Goal: Information Seeking & Learning: Learn about a topic

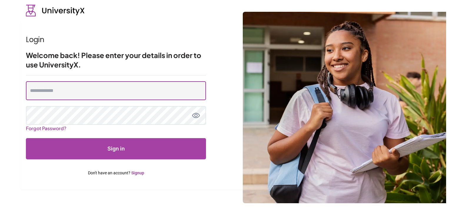
click at [75, 85] on input "email" at bounding box center [116, 90] width 180 height 19
type input "**********"
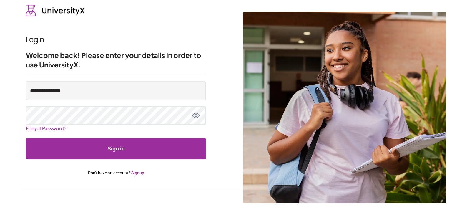
click at [169, 150] on button "Sign in" at bounding box center [116, 148] width 180 height 21
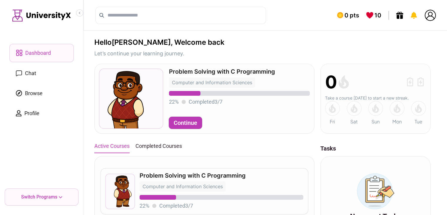
click at [187, 124] on button "Continue" at bounding box center [185, 123] width 33 height 12
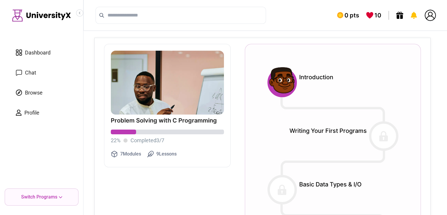
click at [274, 62] on div "Introduction Writing Your First Programs Basic Data Types & I/O Advanced Data R…" at bounding box center [333, 202] width 176 height 316
click at [281, 72] on img at bounding box center [281, 81] width 33 height 33
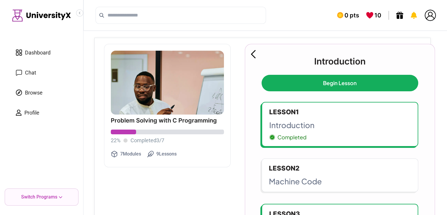
click at [334, 85] on link "Begin Lesson" at bounding box center [340, 83] width 157 height 16
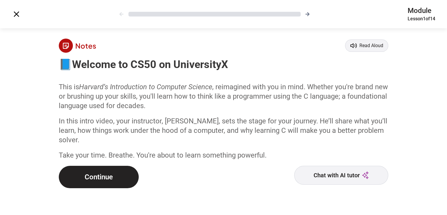
scroll to position [1, 0]
click at [16, 16] on icon at bounding box center [16, 13] width 9 height 9
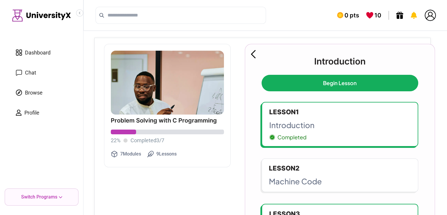
click at [255, 54] on icon at bounding box center [253, 54] width 5 height 8
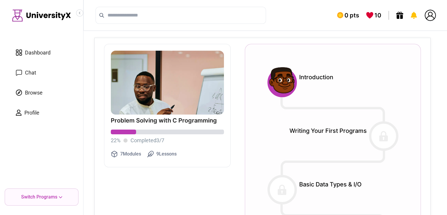
drag, startPoint x: 390, startPoint y: 129, endPoint x: 400, endPoint y: 150, distance: 23.7
click at [398, 138] on div at bounding box center [383, 135] width 29 height 29
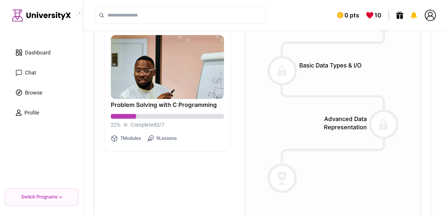
scroll to position [118, 0]
click at [142, 100] on div "Problem Solving with C Programming 22 % Completed 3 / 7 7 Modules 9 Lessons" at bounding box center [167, 122] width 113 height 46
click at [46, 91] on link "Browse" at bounding box center [41, 93] width 64 height 18
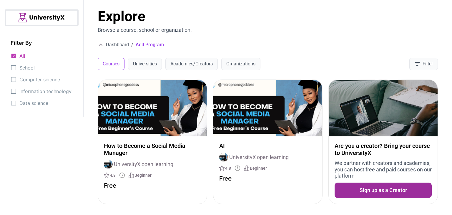
click at [39, 69] on div "All School Computer science Information technology Data science" at bounding box center [42, 79] width 62 height 55
drag, startPoint x: 39, startPoint y: 69, endPoint x: 39, endPoint y: 74, distance: 5.0
click at [39, 69] on div "All School Computer science Information technology Data science" at bounding box center [42, 79] width 62 height 55
click at [40, 74] on div "All School Computer science Information technology Data science" at bounding box center [42, 79] width 62 height 55
drag, startPoint x: 40, startPoint y: 74, endPoint x: 39, endPoint y: 81, distance: 7.4
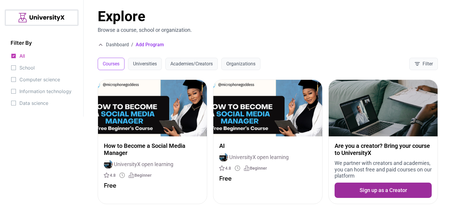
click at [39, 81] on div "All School Computer science Information technology Data science" at bounding box center [42, 79] width 62 height 55
drag, startPoint x: 39, startPoint y: 81, endPoint x: 42, endPoint y: 103, distance: 21.7
click at [41, 101] on div "All School Computer science Information technology Data science" at bounding box center [42, 79] width 62 height 55
drag, startPoint x: 42, startPoint y: 103, endPoint x: 45, endPoint y: 105, distance: 3.7
click at [42, 103] on span "Data science" at bounding box center [33, 103] width 29 height 8
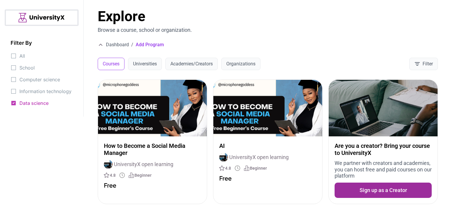
drag, startPoint x: 319, startPoint y: 55, endPoint x: 249, endPoint y: 50, distance: 70.5
click at [316, 55] on div "Explore Browse a course, school or organization. Dashboard / Add Program Course…" at bounding box center [268, 39] width 368 height 79
click at [108, 53] on div "Explore Browse a course, school or organization. Dashboard / Add Program Course…" at bounding box center [268, 39] width 368 height 79
click at [103, 49] on div "Explore Browse a course, school or organization. Dashboard / Add Program Course…" at bounding box center [268, 39] width 368 height 79
click at [103, 44] on icon at bounding box center [101, 45] width 6 height 6
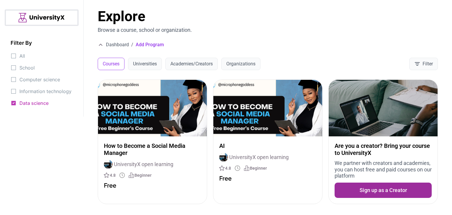
drag, startPoint x: 122, startPoint y: 42, endPoint x: 141, endPoint y: 43, distance: 19.4
click at [128, 42] on span "Dashboard" at bounding box center [117, 44] width 23 height 7
click at [161, 64] on button "Universities" at bounding box center [145, 64] width 34 height 12
drag, startPoint x: 182, startPoint y: 64, endPoint x: 192, endPoint y: 66, distance: 9.8
click at [184, 65] on button "Academies/Creators" at bounding box center [191, 64] width 52 height 12
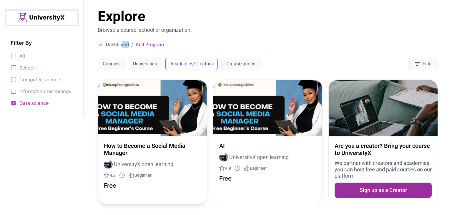
click at [183, 142] on p "How to Become a Social Media Manager" at bounding box center [152, 149] width 97 height 14
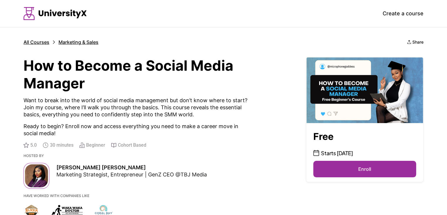
drag, startPoint x: 331, startPoint y: 165, endPoint x: 328, endPoint y: 163, distance: 3.6
click at [328, 163] on button "Enroll" at bounding box center [364, 169] width 103 height 16
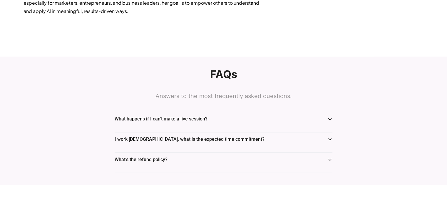
scroll to position [894, 0]
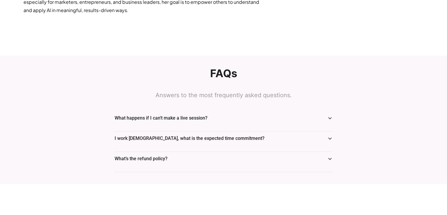
click at [328, 116] on icon at bounding box center [330, 118] width 5 height 5
click at [329, 116] on icon at bounding box center [330, 118] width 5 height 5
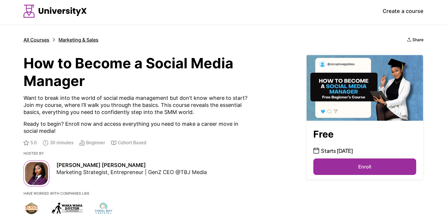
scroll to position [0, 0]
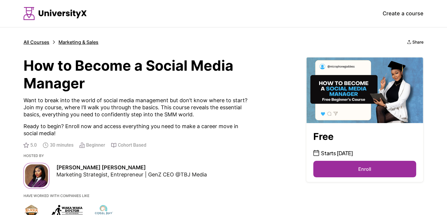
click at [43, 44] on p "All Courses" at bounding box center [37, 42] width 26 height 6
click at [372, 169] on button "Enroll" at bounding box center [364, 169] width 103 height 16
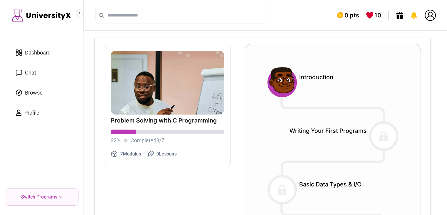
click at [21, 72] on icon at bounding box center [19, 73] width 6 height 6
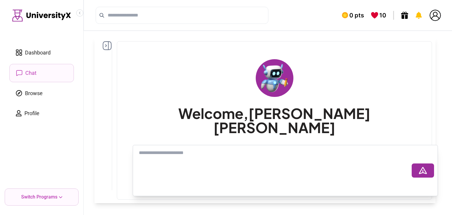
click at [56, 36] on div "Dashboard Chat Browse Profile Switch Programs" at bounding box center [42, 107] width 84 height 215
click at [53, 47] on link "Dashboard" at bounding box center [41, 53] width 64 height 18
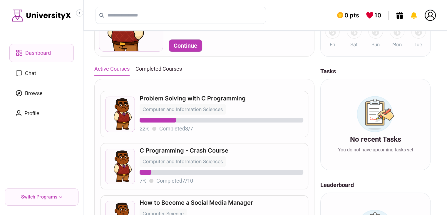
scroll to position [88, 0]
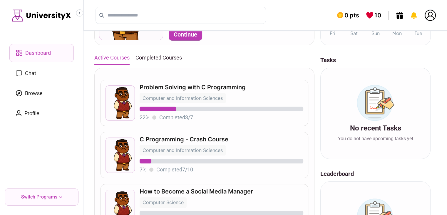
drag, startPoint x: 129, startPoint y: 56, endPoint x: 137, endPoint y: 55, distance: 8.2
click at [132, 55] on div "Active Courses Completed Courses" at bounding box center [204, 57] width 220 height 13
click at [138, 55] on button "Completed Courses" at bounding box center [159, 57] width 46 height 13
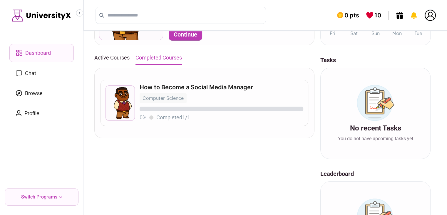
click at [144, 58] on button "Completed Courses" at bounding box center [159, 57] width 46 height 13
click at [122, 52] on button "Active Courses" at bounding box center [111, 57] width 35 height 13
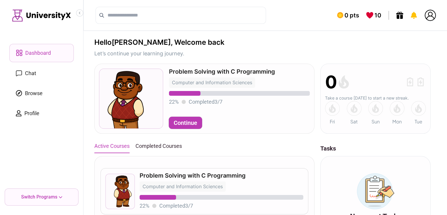
scroll to position [0, 0]
click at [197, 124] on button "Continue" at bounding box center [185, 123] width 33 height 12
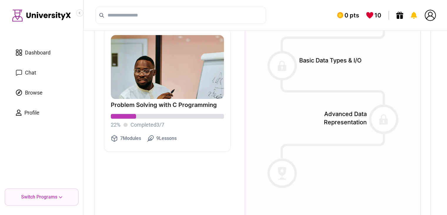
scroll to position [11, 0]
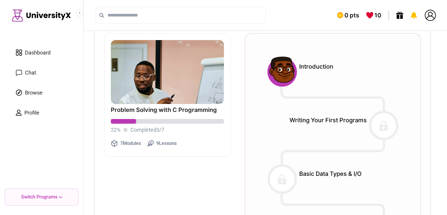
click at [276, 76] on img at bounding box center [281, 70] width 33 height 33
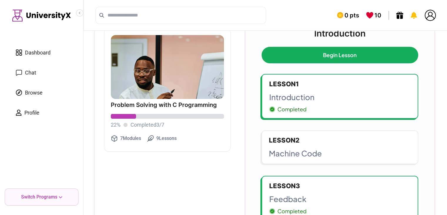
scroll to position [60, 0]
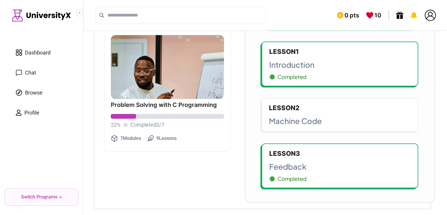
click at [313, 65] on p "Introduction" at bounding box center [339, 64] width 141 height 11
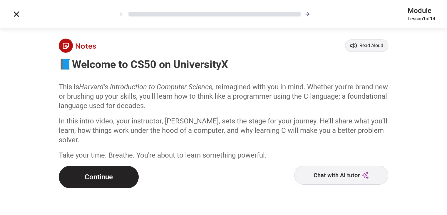
scroll to position [1, 0]
click at [75, 176] on button "Continue" at bounding box center [99, 176] width 80 height 22
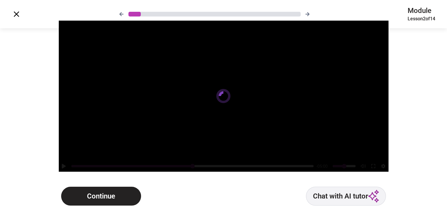
click at [353, 194] on button "Chat with AI tutor" at bounding box center [346, 195] width 80 height 19
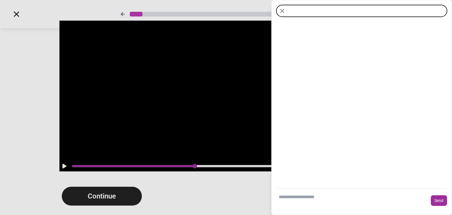
click at [369, 188] on div "Send" at bounding box center [361, 198] width 171 height 21
click at [373, 192] on textarea at bounding box center [352, 200] width 152 height 19
click at [374, 198] on textarea at bounding box center [352, 200] width 152 height 19
type textarea "***"
click at [440, 199] on button "Send" at bounding box center [439, 200] width 16 height 11
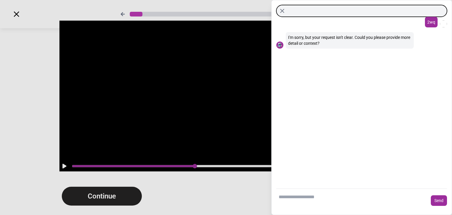
click at [280, 11] on icon "Close chat" at bounding box center [281, 10] width 7 height 7
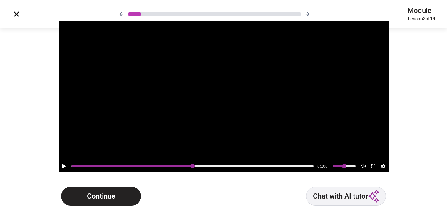
click at [87, 193] on button "Continue" at bounding box center [101, 195] width 80 height 19
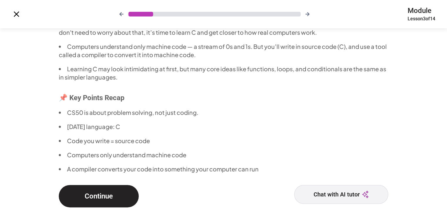
scroll to position [102, 0]
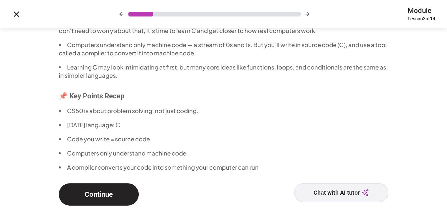
click at [89, 194] on button "Continue" at bounding box center [99, 194] width 80 height 22
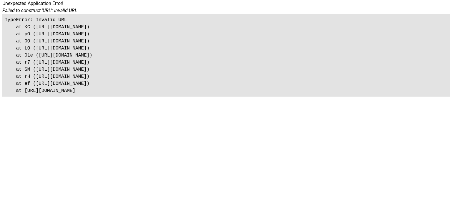
scroll to position [0, 0]
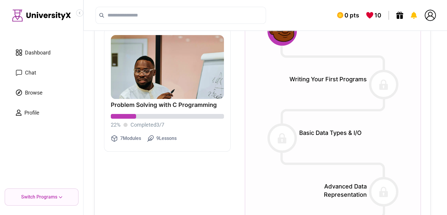
scroll to position [128, 0]
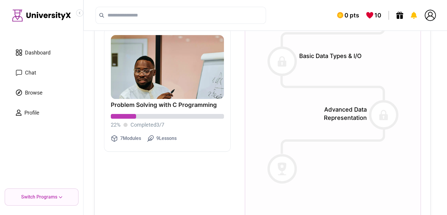
click at [65, 56] on link "Dashboard" at bounding box center [41, 53] width 64 height 18
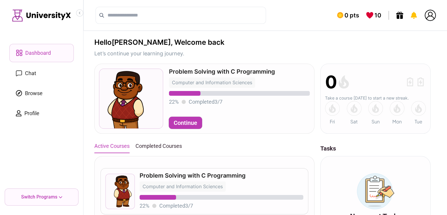
click at [34, 72] on span "Chat" at bounding box center [30, 73] width 11 height 8
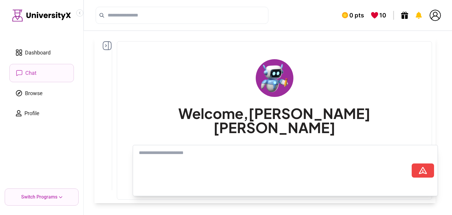
click at [29, 90] on span "Browse" at bounding box center [34, 93] width 18 height 8
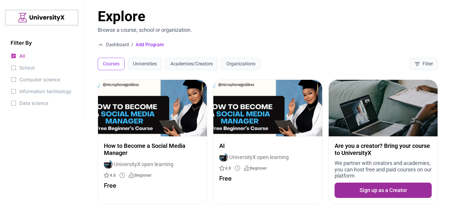
click at [38, 12] on div at bounding box center [42, 17] width 74 height 16
click at [124, 44] on span "Dashboard" at bounding box center [117, 44] width 23 height 7
click at [147, 69] on button "Universities" at bounding box center [145, 64] width 34 height 12
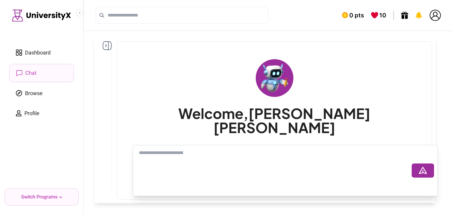
click at [51, 56] on link "Dashboard" at bounding box center [41, 53] width 64 height 18
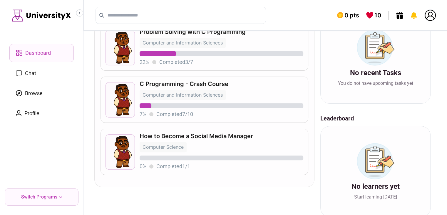
scroll to position [153, 0]
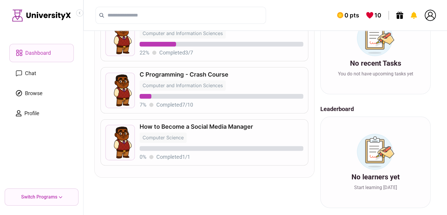
click at [44, 201] on div "Switch Programs" at bounding box center [42, 196] width 74 height 17
click at [60, 204] on div "Switch Programs" at bounding box center [42, 196] width 74 height 17
click at [58, 198] on div "Switch Programs" at bounding box center [42, 196] width 74 height 17
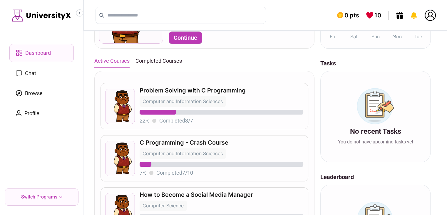
scroll to position [88, 0]
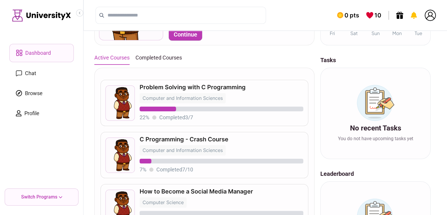
click at [60, 72] on link "Chat" at bounding box center [41, 73] width 64 height 18
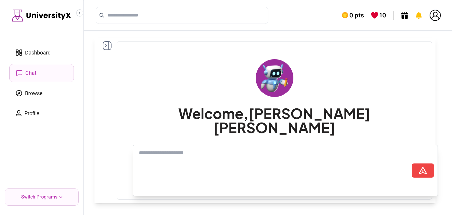
drag, startPoint x: 76, startPoint y: 102, endPoint x: 41, endPoint y: 126, distance: 42.4
click at [76, 103] on nav "Dashboard Chat Browse Profile" at bounding box center [42, 83] width 74 height 78
click at [21, 97] on link "Browse" at bounding box center [41, 93] width 64 height 18
click at [28, 52] on span "Dashboard" at bounding box center [38, 53] width 26 height 8
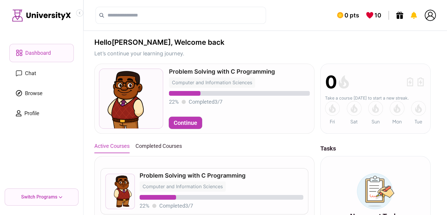
click at [169, 146] on button "Completed Courses" at bounding box center [159, 145] width 46 height 13
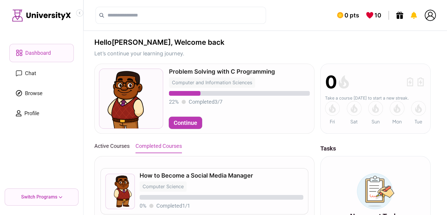
click at [122, 137] on div "Problem Solving with C Programming Computer and Information Sciences 22 % Compl…" at bounding box center [204, 212] width 220 height 297
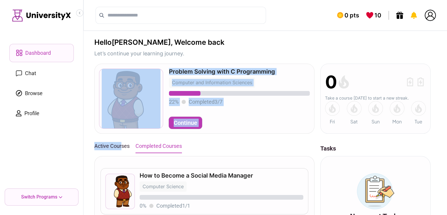
click at [101, 150] on button "Active Courses" at bounding box center [111, 145] width 35 height 13
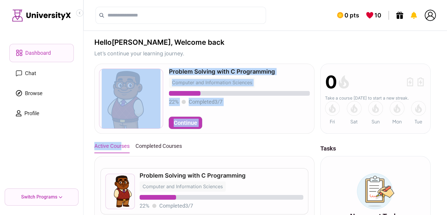
click at [108, 149] on button "Active Courses" at bounding box center [111, 145] width 35 height 13
click at [161, 146] on button "Completed Courses" at bounding box center [159, 145] width 46 height 13
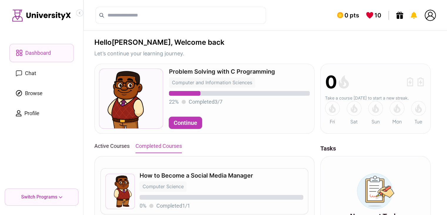
click at [214, 152] on div "Active Courses Completed Courses" at bounding box center [204, 145] width 220 height 13
click at [367, 127] on div "0 Take a course [DATE] to start a new streak. Fri Sat Sun Mon Tue" at bounding box center [376, 99] width 110 height 70
drag, startPoint x: 181, startPoint y: 92, endPoint x: 185, endPoint y: 96, distance: 5.4
click at [187, 102] on div "22 % Completed 3 / 7" at bounding box center [239, 98] width 141 height 15
click at [277, 161] on div "How to Become a Social Media Manager Computer Science 0 % Completed 1 / 1" at bounding box center [204, 191] width 220 height 70
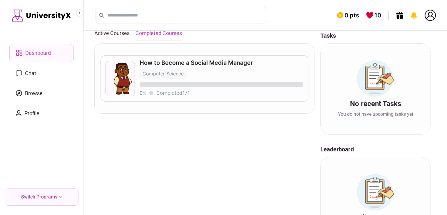
scroll to position [118, 0]
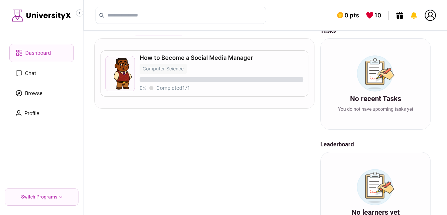
click at [149, 89] on div "0 % Completed 1 / 1" at bounding box center [222, 88] width 164 height 8
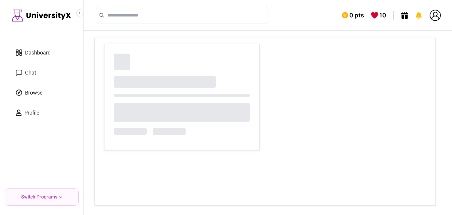
click at [145, 79] on div at bounding box center [165, 82] width 102 height 12
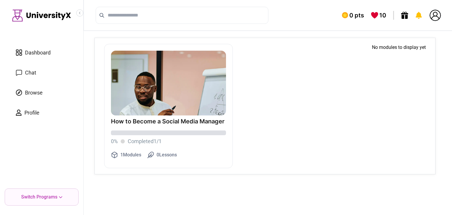
click at [174, 86] on img at bounding box center [168, 115] width 115 height 128
click at [174, 85] on img at bounding box center [168, 115] width 115 height 128
click at [172, 123] on p "How to Become a Social Media Manager" at bounding box center [168, 121] width 115 height 6
drag, startPoint x: 199, startPoint y: 123, endPoint x: 251, endPoint y: 167, distance: 67.8
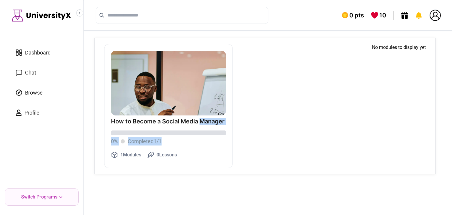
click at [244, 165] on div "How to Become a Social Media Manager 0 % Completed 1 / 1 1 Modules 0 Lessons No…" at bounding box center [264, 106] width 341 height 136
click at [263, 160] on div "How to Become a Social Media Manager 0 % Completed 1 / 1 1 Modules 0 Lessons No…" at bounding box center [264, 106] width 341 height 136
click at [19, 70] on link "Chat" at bounding box center [41, 73] width 64 height 18
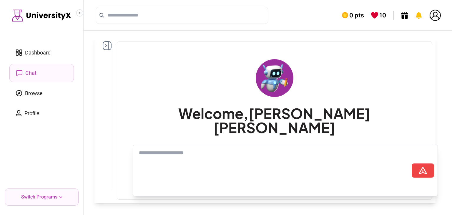
drag, startPoint x: 19, startPoint y: 70, endPoint x: 19, endPoint y: 75, distance: 5.0
click at [19, 70] on icon at bounding box center [19, 73] width 6 height 6
click at [37, 98] on link "Browse" at bounding box center [41, 93] width 64 height 18
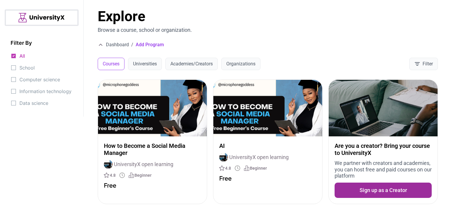
click at [41, 109] on div "Filter By All School Computer science Information technology Data science" at bounding box center [41, 58] width 83 height 116
drag, startPoint x: 42, startPoint y: 107, endPoint x: 46, endPoint y: 106, distance: 3.9
click at [44, 107] on div "Filter By All School Computer science Information technology Data science" at bounding box center [41, 58] width 83 height 116
drag, startPoint x: 181, startPoint y: 36, endPoint x: 145, endPoint y: 72, distance: 52.0
click at [144, 73] on div "Explore Browse a course, school or organization. Dashboard / Add Program Course…" at bounding box center [268, 39] width 368 height 79
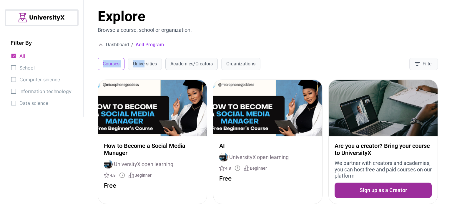
click at [172, 63] on button "Academies/Creators" at bounding box center [191, 64] width 52 height 12
click at [152, 64] on button "Universities" at bounding box center [145, 64] width 34 height 12
click at [180, 68] on button "Academies/Creators" at bounding box center [191, 64] width 52 height 12
click at [245, 71] on div "Explore Browse a course, school or organization. Dashboard / Add Program Course…" at bounding box center [268, 39] width 368 height 79
click at [246, 63] on button "Organizations" at bounding box center [240, 64] width 39 height 12
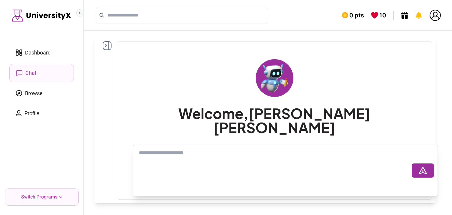
click at [80, 11] on button "Collapse sidebar" at bounding box center [79, 12] width 7 height 7
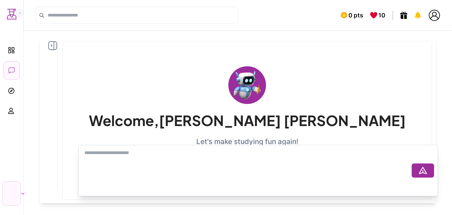
click at [17, 16] on button "Expand sidebar" at bounding box center [19, 12] width 7 height 7
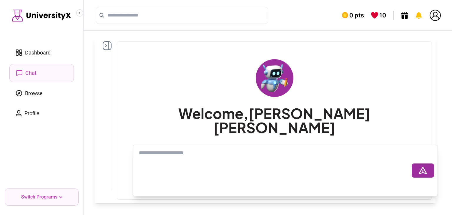
click at [42, 54] on span "Dashboard" at bounding box center [38, 53] width 26 height 8
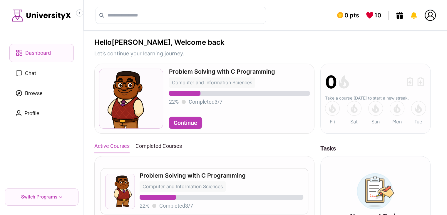
click at [42, 54] on span "Dashboard" at bounding box center [38, 53] width 26 height 8
click at [80, 12] on icon "Collapse sidebar" at bounding box center [80, 13] width 4 height 4
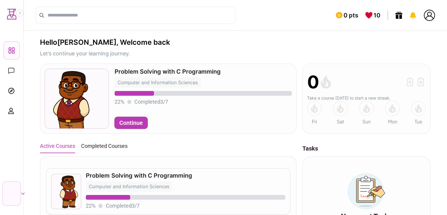
click at [21, 17] on div "Dashboard Chat Browse Profile Switch Programs" at bounding box center [12, 107] width 24 height 215
click at [21, 16] on button "Expand sidebar" at bounding box center [19, 12] width 7 height 7
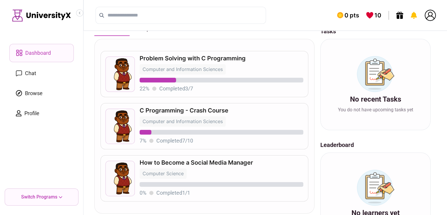
scroll to position [118, 0]
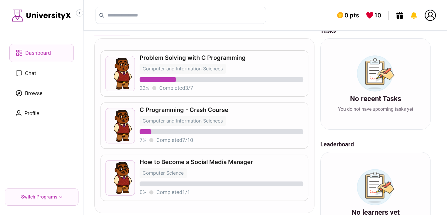
click at [63, 198] on div "Switch Programs" at bounding box center [42, 196] width 74 height 17
click at [60, 198] on div "Switch Programs" at bounding box center [42, 196] width 74 height 17
click at [59, 198] on icon at bounding box center [61, 197] width 4 height 2
click at [20, 109] on link "Profile" at bounding box center [41, 113] width 64 height 18
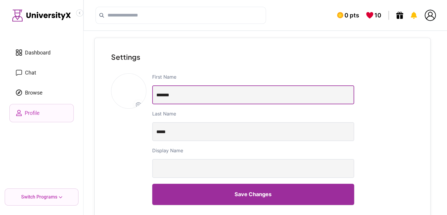
click at [191, 101] on input "*******" at bounding box center [253, 94] width 202 height 19
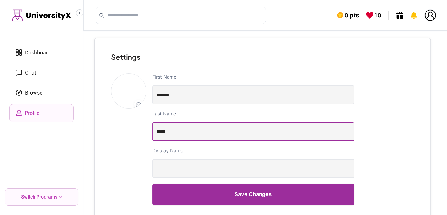
click at [182, 132] on input "*****" at bounding box center [253, 131] width 202 height 19
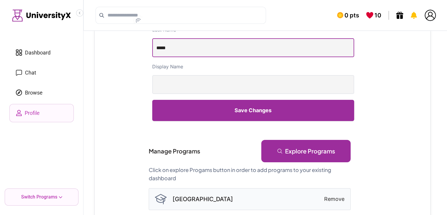
scroll to position [88, 0]
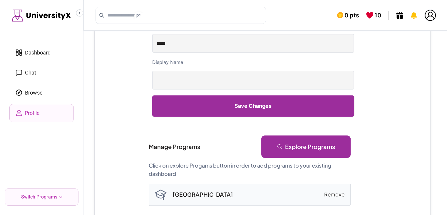
drag, startPoint x: 196, startPoint y: 67, endPoint x: 196, endPoint y: 72, distance: 4.4
click at [196, 68] on div "Display Name" at bounding box center [253, 74] width 202 height 31
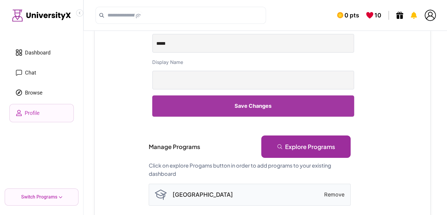
click at [215, 114] on button "Save Changes" at bounding box center [253, 105] width 202 height 21
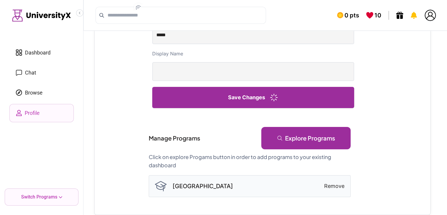
scroll to position [103, 0]
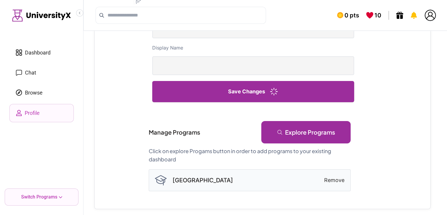
click at [293, 127] on link "Explore Programs" at bounding box center [305, 132] width 89 height 22
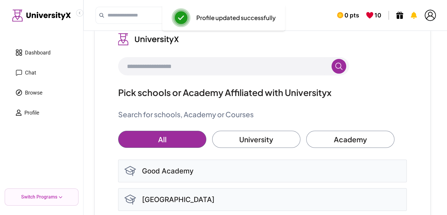
scroll to position [107, 0]
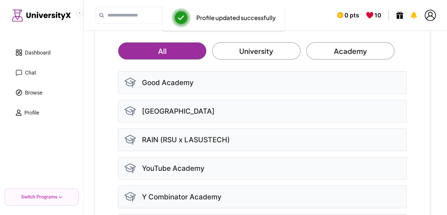
drag, startPoint x: 232, startPoint y: 69, endPoint x: 232, endPoint y: 65, distance: 3.5
click at [232, 65] on div "Pick schools or Academy Affiliated with Universityx Search for schools, Academy…" at bounding box center [262, 91] width 336 height 320
click at [234, 52] on link "University" at bounding box center [256, 50] width 88 height 17
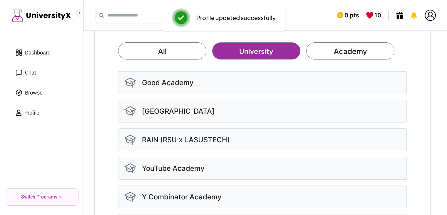
click at [337, 51] on link "Academy" at bounding box center [350, 50] width 88 height 17
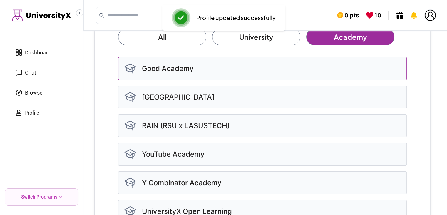
scroll to position [149, 0]
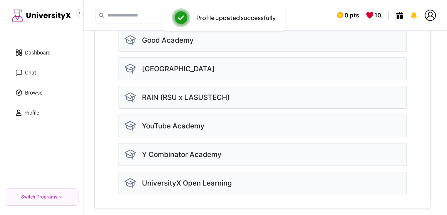
click at [244, 52] on div "Good Academy Covenant University RAIN (RSU x LASUSTECH) YouTube Academy Y Combi…" at bounding box center [262, 111] width 289 height 165
click at [233, 41] on div "Good Academy" at bounding box center [262, 40] width 289 height 23
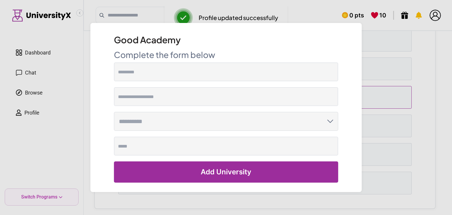
drag, startPoint x: 411, startPoint y: 67, endPoint x: 376, endPoint y: 86, distance: 39.0
click at [226, 107] on dialog "Good Academy Complete the form below Add University" at bounding box center [226, 107] width 0 height 0
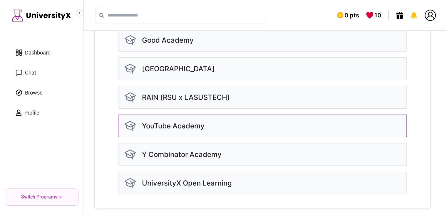
click at [346, 126] on div "YouTube Academy" at bounding box center [262, 125] width 289 height 23
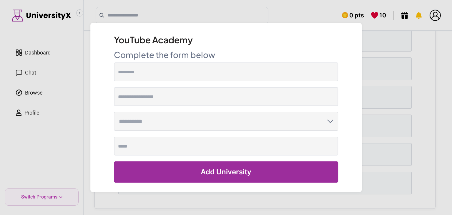
click at [226, 107] on dialog "YouTube Academy Complete the form below Add University" at bounding box center [226, 107] width 0 height 0
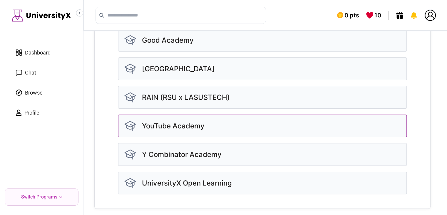
click at [226, 125] on div "YouTube Academy" at bounding box center [262, 125] width 289 height 23
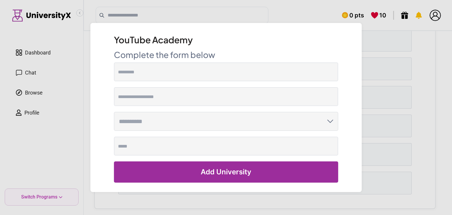
drag, startPoint x: 343, startPoint y: 99, endPoint x: 376, endPoint y: 101, distance: 33.6
click at [343, 99] on div "YouTube Academy Complete the form below Add University" at bounding box center [225, 107] width 271 height 169
click at [226, 107] on dialog "YouTube Academy Complete the form below Add University" at bounding box center [226, 107] width 0 height 0
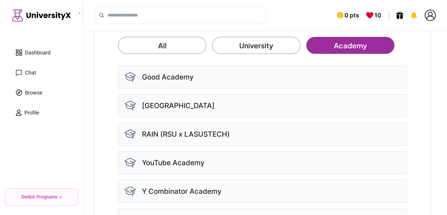
scroll to position [0, 0]
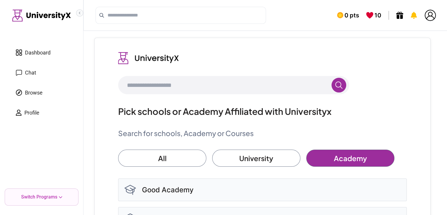
click at [83, 12] on button "Collapse sidebar" at bounding box center [79, 12] width 7 height 7
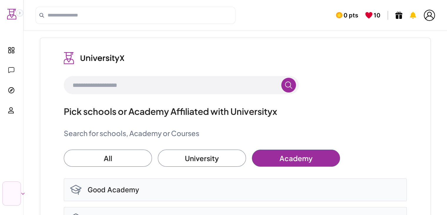
click at [20, 14] on icon "Expand sidebar" at bounding box center [20, 13] width 4 height 4
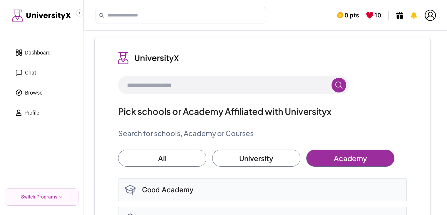
click at [38, 108] on link "Profile" at bounding box center [41, 113] width 64 height 18
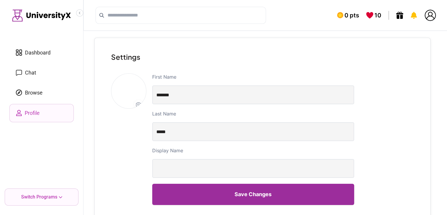
click at [44, 85] on link "Browse" at bounding box center [41, 93] width 64 height 18
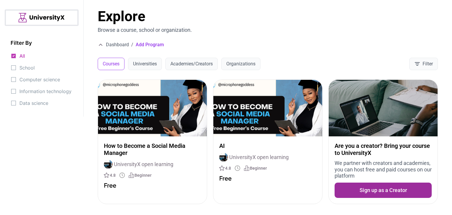
click at [50, 57] on div "All School Computer science Information technology Data science" at bounding box center [42, 79] width 62 height 55
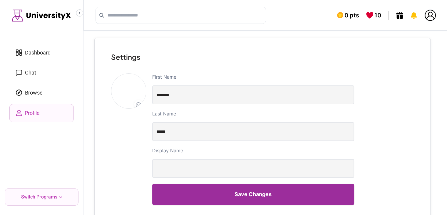
click at [49, 52] on span "Dashboard" at bounding box center [38, 53] width 26 height 8
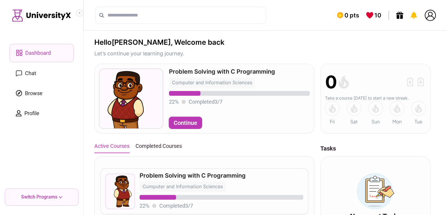
click at [30, 91] on span "Browse" at bounding box center [34, 93] width 18 height 8
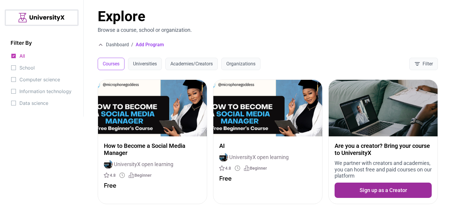
drag, startPoint x: 12, startPoint y: 13, endPoint x: 5, endPoint y: 1, distance: 13.4
click at [11, 13] on div at bounding box center [42, 17] width 74 height 16
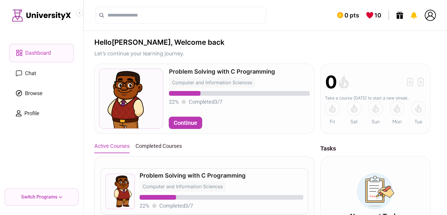
click at [33, 78] on link "Chat" at bounding box center [41, 73] width 64 height 18
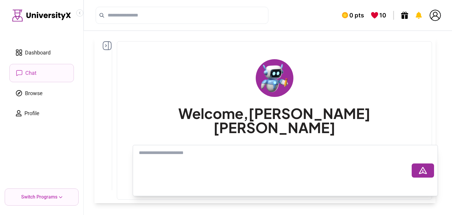
click at [71, 21] on div "Dashboard Chat Browse Profile Switch Programs" at bounding box center [42, 107] width 84 height 215
click at [75, 21] on div "Dashboard Chat Browse Profile Switch Programs" at bounding box center [42, 107] width 84 height 215
click at [78, 14] on icon "Collapse sidebar" at bounding box center [80, 13] width 4 height 4
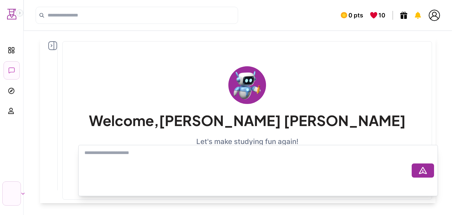
click at [19, 16] on button "Expand sidebar" at bounding box center [19, 12] width 7 height 7
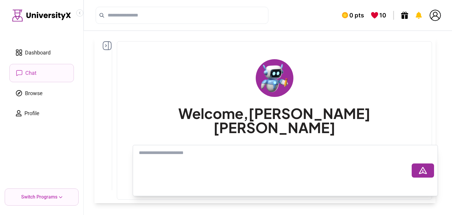
click at [11, 11] on div "Dashboard Chat Browse Profile Switch Programs" at bounding box center [42, 107] width 84 height 215
click at [38, 199] on p "Switch Programs" at bounding box center [39, 196] width 36 height 7
drag, startPoint x: 78, startPoint y: 198, endPoint x: 73, endPoint y: 199, distance: 5.1
click at [76, 198] on div "Switch Programs" at bounding box center [42, 196] width 74 height 17
click at [62, 198] on icon at bounding box center [61, 197] width 4 height 2
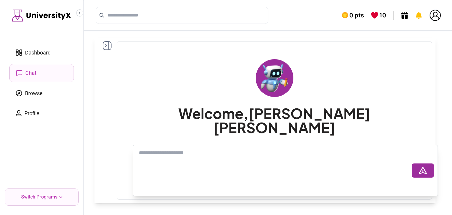
click at [62, 198] on icon at bounding box center [61, 197] width 4 height 2
click at [45, 46] on link "Dashboard" at bounding box center [41, 53] width 64 height 18
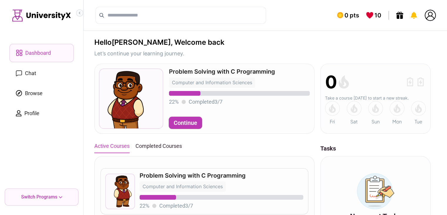
click at [80, 12] on icon "Collapse sidebar" at bounding box center [79, 13] width 1 height 2
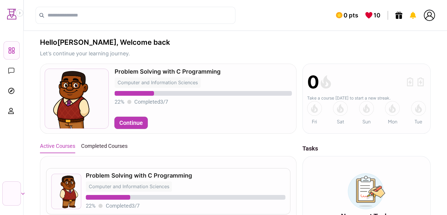
click at [26, 13] on div "0 pts 10" at bounding box center [236, 15] width 424 height 31
click at [24, 11] on div "0 pts 10" at bounding box center [236, 15] width 424 height 31
click at [20, 11] on icon "Expand sidebar" at bounding box center [20, 13] width 4 height 4
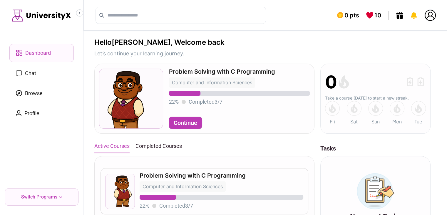
click at [15, 72] on link "Chat" at bounding box center [41, 73] width 64 height 18
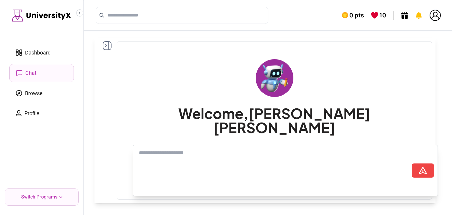
click at [109, 46] on icon at bounding box center [107, 45] width 9 height 9
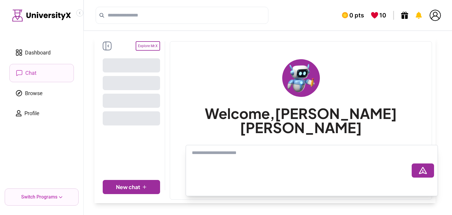
click at [109, 46] on icon at bounding box center [107, 45] width 9 height 9
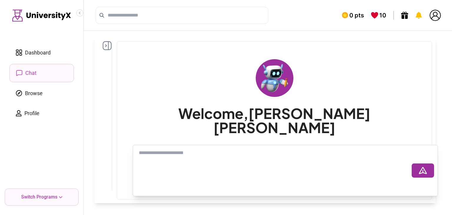
click at [109, 46] on icon at bounding box center [107, 45] width 9 height 9
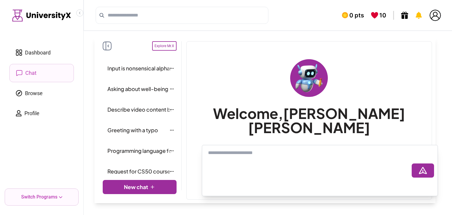
click at [104, 49] on icon at bounding box center [107, 45] width 9 height 9
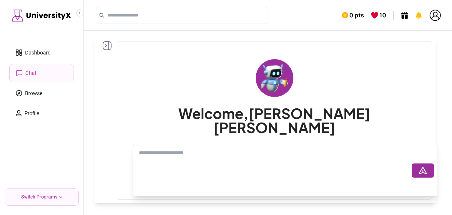
click at [100, 46] on div "Input is nonsensical alphanumeric combination Asking about well-being Describe …" at bounding box center [105, 115] width 14 height 149
click at [78, 14] on icon "Collapse sidebar" at bounding box center [80, 13] width 4 height 4
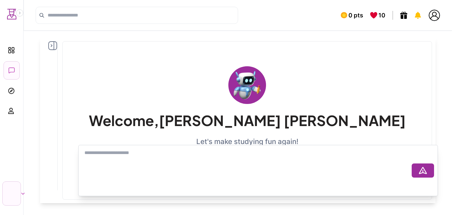
click at [53, 44] on icon at bounding box center [52, 45] width 9 height 9
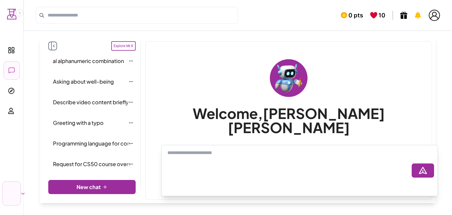
scroll to position [8, 0]
click at [23, 197] on div "Dashboard Chat Browse Profile Switch Programs" at bounding box center [12, 107] width 24 height 215
drag, startPoint x: 22, startPoint y: 197, endPoint x: 22, endPoint y: 192, distance: 4.7
click at [22, 196] on div "Dashboard Chat Browse Profile Switch Programs" at bounding box center [12, 107] width 24 height 215
click at [22, 192] on icon at bounding box center [23, 193] width 4 height 2
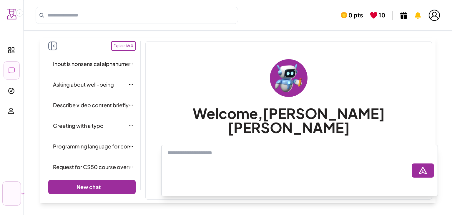
scroll to position [0, 0]
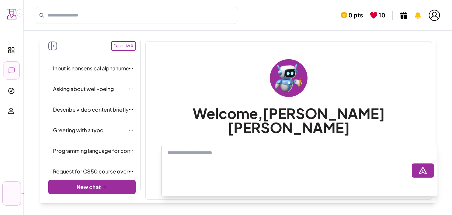
click at [203, 141] on div "Welcome, [PERSON_NAME] Let's make studying fun again!" at bounding box center [288, 106] width 276 height 120
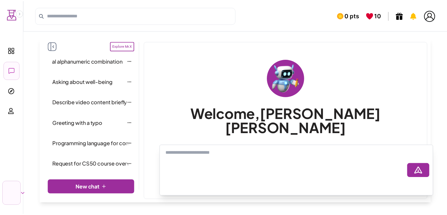
scroll to position [8, 0]
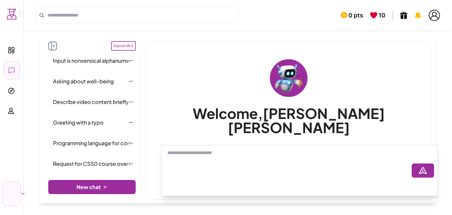
click at [118, 85] on link "Asking about well-being" at bounding box center [92, 81] width 83 height 14
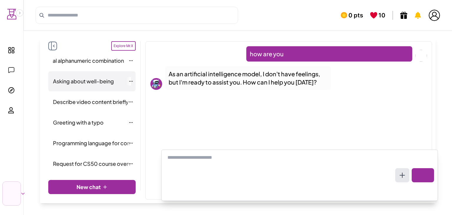
click at [94, 64] on span "Input is nonsensical alphanumeric combination" at bounding box center [66, 60] width 115 height 8
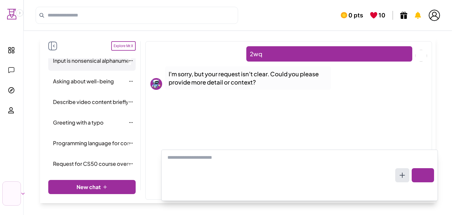
click at [67, 89] on div "Asking about well-being" at bounding box center [91, 81] width 87 height 20
click at [68, 85] on link "Asking about well-being" at bounding box center [92, 81] width 83 height 14
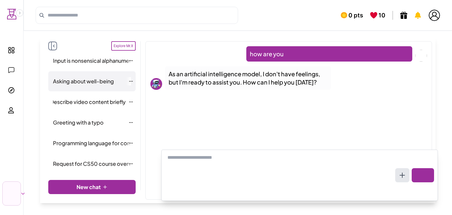
click at [74, 100] on span "Describe video content briefly" at bounding box center [88, 102] width 76 height 8
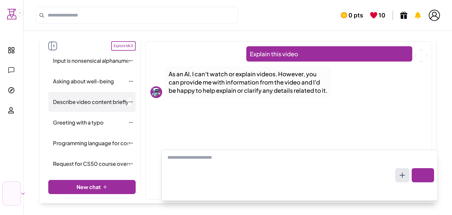
click at [71, 129] on div "Greeting with a typo" at bounding box center [91, 122] width 87 height 20
click at [76, 119] on span "Greeting with a typo" at bounding box center [78, 122] width 51 height 8
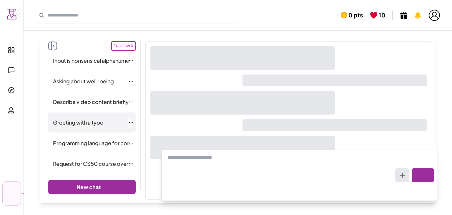
click at [76, 136] on link "Programming language for computer software" at bounding box center [92, 143] width 83 height 14
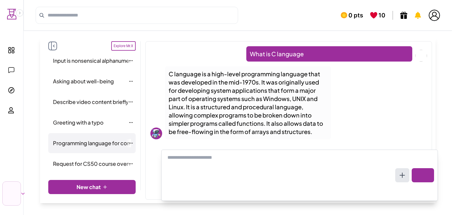
click at [81, 106] on link "Describe video content briefly" at bounding box center [92, 102] width 83 height 14
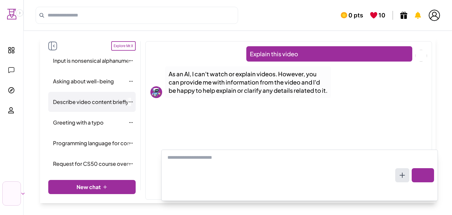
click at [87, 126] on div "Greeting with a typo" at bounding box center [91, 122] width 87 height 20
click at [94, 116] on link "Greeting with a typo" at bounding box center [92, 122] width 83 height 14
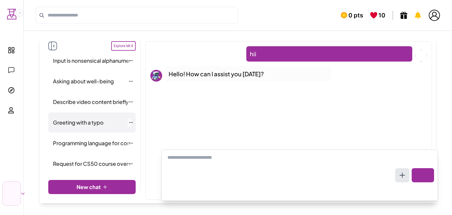
click at [96, 85] on link "Asking about well-being" at bounding box center [92, 81] width 83 height 14
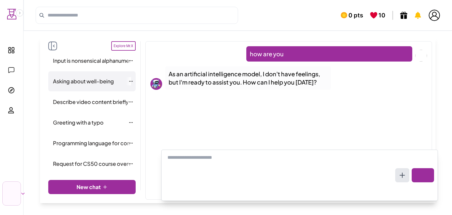
drag, startPoint x: 69, startPoint y: 90, endPoint x: 66, endPoint y: 92, distance: 3.7
click at [68, 90] on div "Asking about well-being" at bounding box center [91, 81] width 87 height 20
click at [92, 52] on div "Explore Mr.X Input is nonsensical alphanumeric combination Asking about well-be…" at bounding box center [92, 115] width 97 height 149
click at [92, 51] on div "Explore Mr.X Input is nonsensical alphanumeric combination Asking about well-be…" at bounding box center [92, 115] width 97 height 149
click at [88, 57] on div "Input is nonsensical alphanumeric combination Asking about well-being Describe …" at bounding box center [91, 125] width 87 height 141
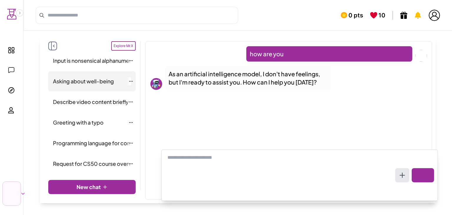
click at [86, 66] on link "Input is nonsensical alphanumeric combination" at bounding box center [92, 61] width 83 height 14
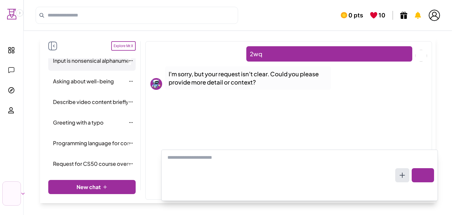
click at [78, 116] on link "Greeting with a typo" at bounding box center [92, 122] width 83 height 14
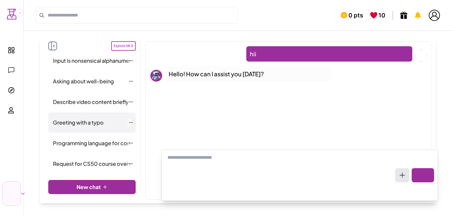
click at [13, 51] on icon at bounding box center [11, 50] width 6 height 6
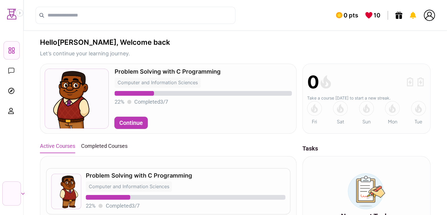
click at [17, 71] on span "Chat" at bounding box center [22, 70] width 11 height 8
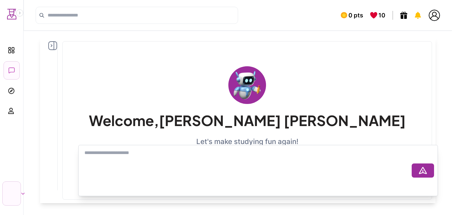
click at [14, 56] on link "Dashboard" at bounding box center [12, 50] width 16 height 18
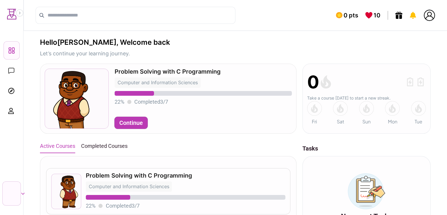
click at [14, 72] on icon at bounding box center [11, 71] width 6 height 6
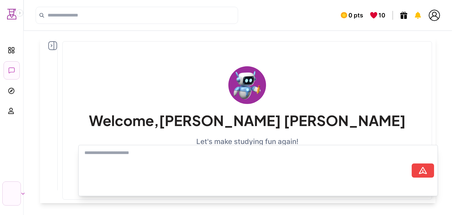
click at [13, 85] on link "Browse" at bounding box center [12, 91] width 16 height 18
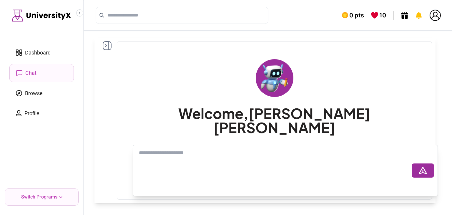
click at [38, 93] on span "Browse" at bounding box center [34, 93] width 18 height 8
click at [107, 47] on icon at bounding box center [107, 45] width 9 height 9
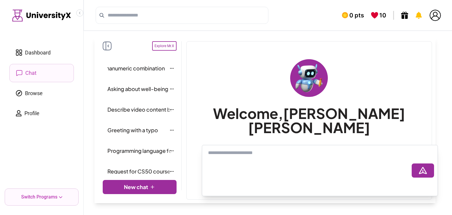
click at [146, 70] on span "Input is nonsensical alphanumeric combination" at bounding box center [107, 68] width 115 height 8
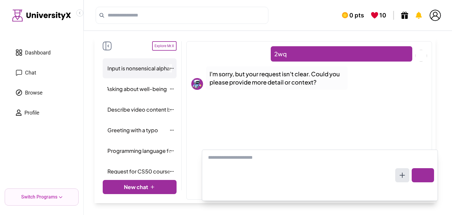
click at [136, 91] on span "Asking about well-being" at bounding box center [136, 89] width 61 height 8
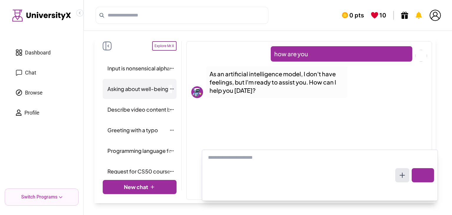
click at [108, 49] on icon at bounding box center [107, 45] width 9 height 9
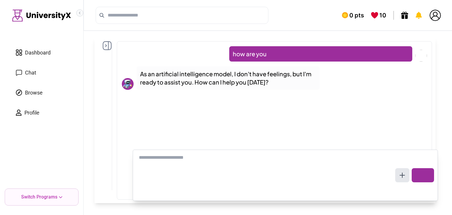
click at [80, 14] on icon "Collapse sidebar" at bounding box center [80, 13] width 4 height 4
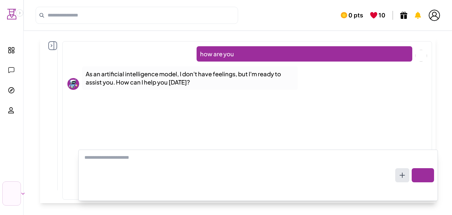
click at [21, 53] on span "Dashboard" at bounding box center [30, 50] width 26 height 8
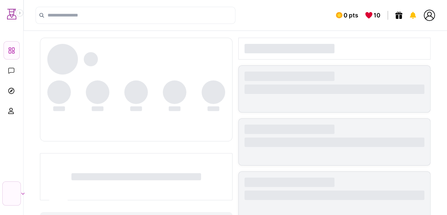
click at [20, 52] on span "Dashboard" at bounding box center [31, 50] width 26 height 8
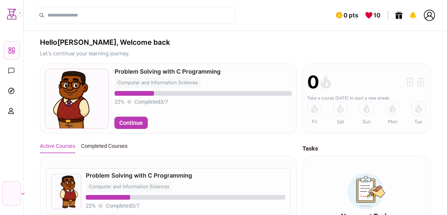
click at [10, 75] on link "Chat" at bounding box center [12, 71] width 16 height 18
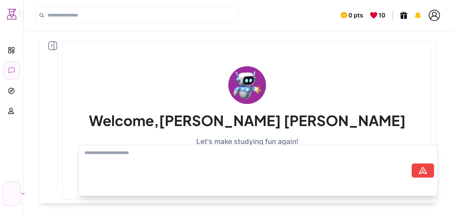
click at [12, 98] on link "Browse" at bounding box center [12, 91] width 16 height 18
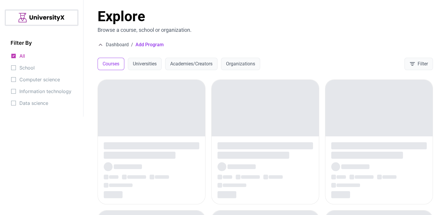
click at [32, 71] on span "School" at bounding box center [26, 68] width 15 height 8
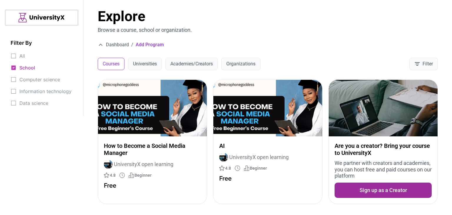
click at [32, 73] on div "All School Computer science Information technology Data science" at bounding box center [42, 79] width 62 height 55
click at [29, 79] on span "Computer science" at bounding box center [39, 79] width 41 height 8
click at [30, 86] on div "All School Computer science Information technology Data science" at bounding box center [42, 79] width 62 height 55
click at [29, 90] on span "Information technology" at bounding box center [45, 91] width 52 height 8
drag, startPoint x: 28, startPoint y: 106, endPoint x: 29, endPoint y: 99, distance: 7.1
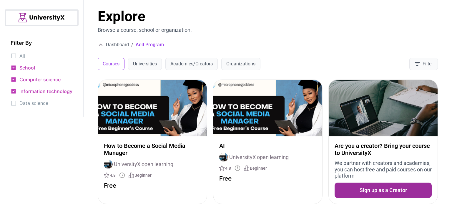
click at [29, 104] on span "Data science" at bounding box center [33, 103] width 29 height 8
click at [11, 57] on icon at bounding box center [14, 56] width 6 height 6
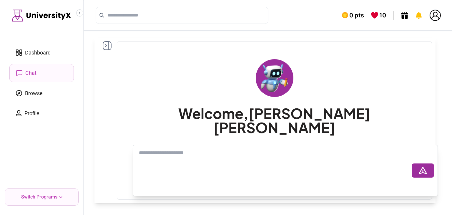
click at [109, 46] on icon at bounding box center [107, 45] width 9 height 9
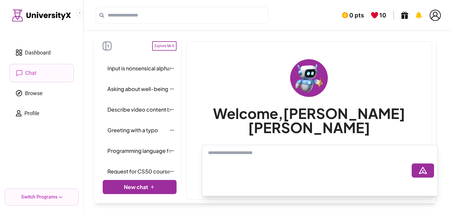
click at [72, 91] on link "Browse" at bounding box center [41, 93] width 64 height 18
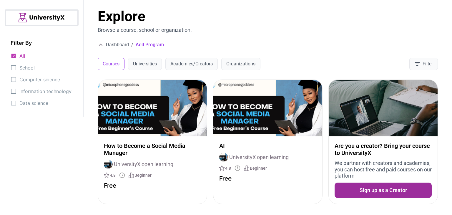
click at [56, 94] on span "Information technology" at bounding box center [45, 91] width 52 height 8
